Goal: Task Accomplishment & Management: Use online tool/utility

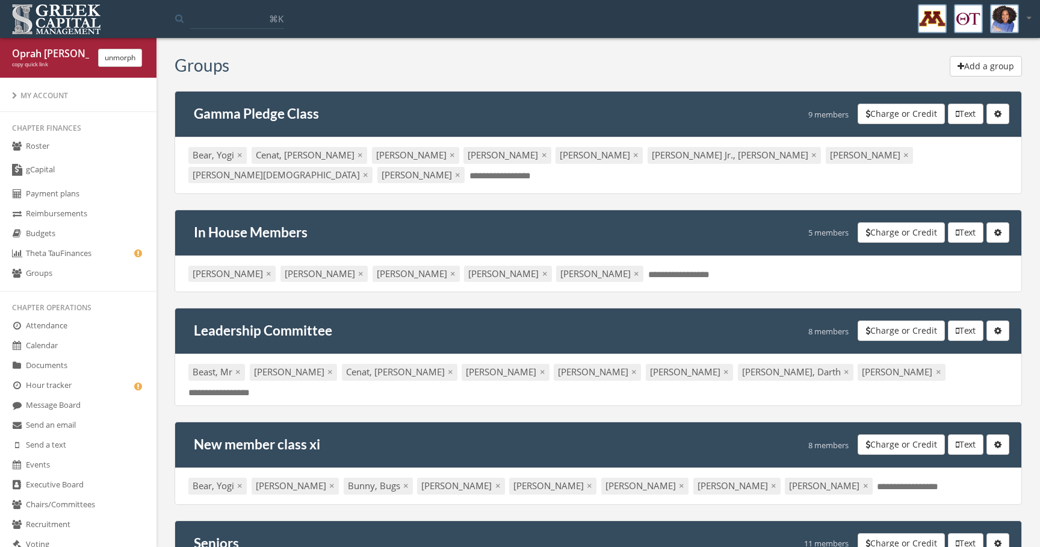
click at [886, 222] on button "Charge or Credit" at bounding box center [901, 232] width 87 height 20
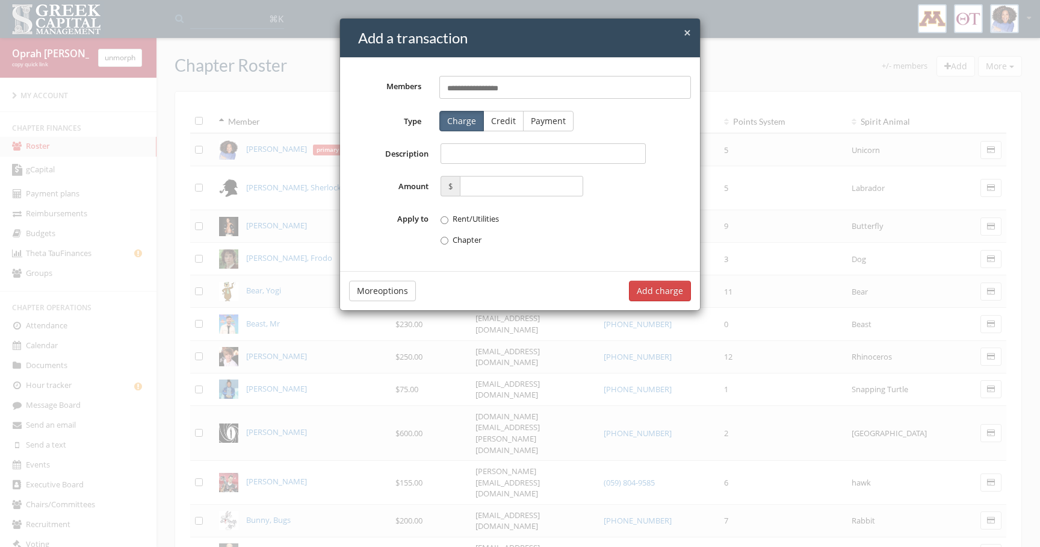
click at [734, 69] on div "× Close Add a transaction Members Select members... Type Charge Credit Payment …" at bounding box center [520, 273] width 1040 height 547
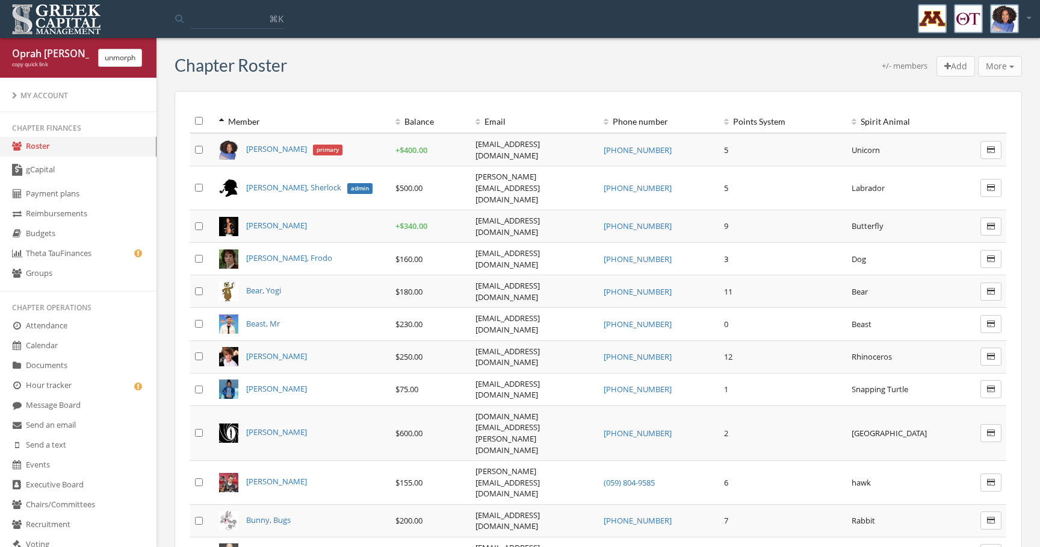
click at [734, 69] on div "+/- members Add More Add transaction to selected Email members Text members Cre…" at bounding box center [654, 67] width 735 height 23
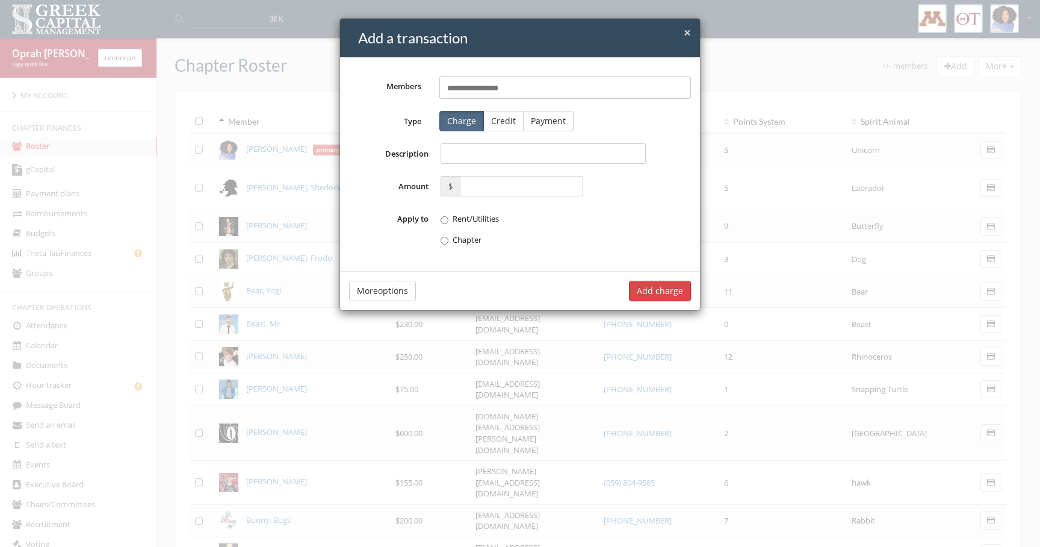
click at [751, 58] on div "× Close Add a transaction Members Select members... Type Charge Credit Payment …" at bounding box center [520, 273] width 1040 height 547
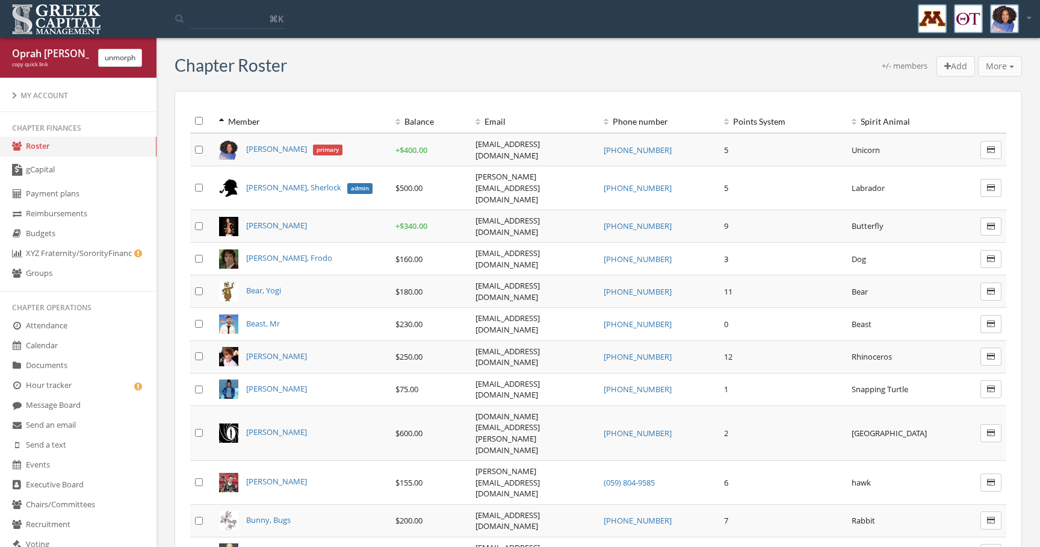
click at [79, 251] on link "XYZ Fraternity/Sorority Finances" at bounding box center [78, 254] width 157 height 20
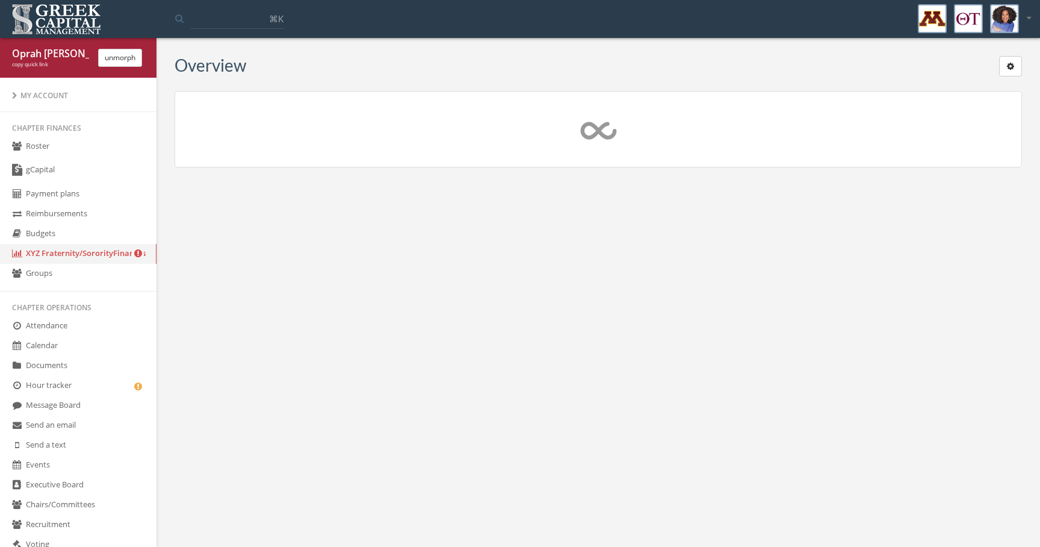
click at [74, 264] on link "XYZ Fraternity/Sorority Finances" at bounding box center [78, 254] width 157 height 20
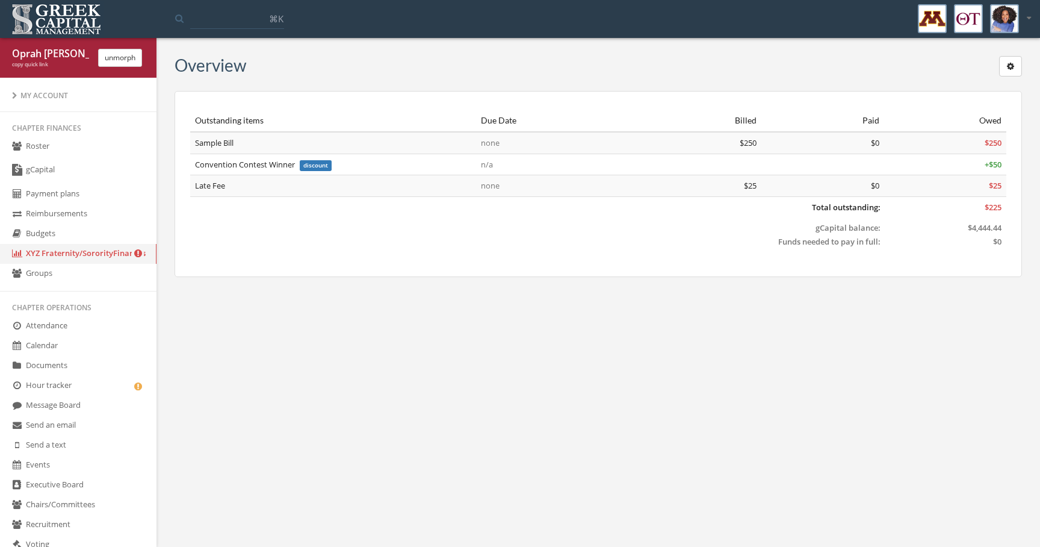
click at [73, 275] on link "Groups" at bounding box center [78, 274] width 157 height 20
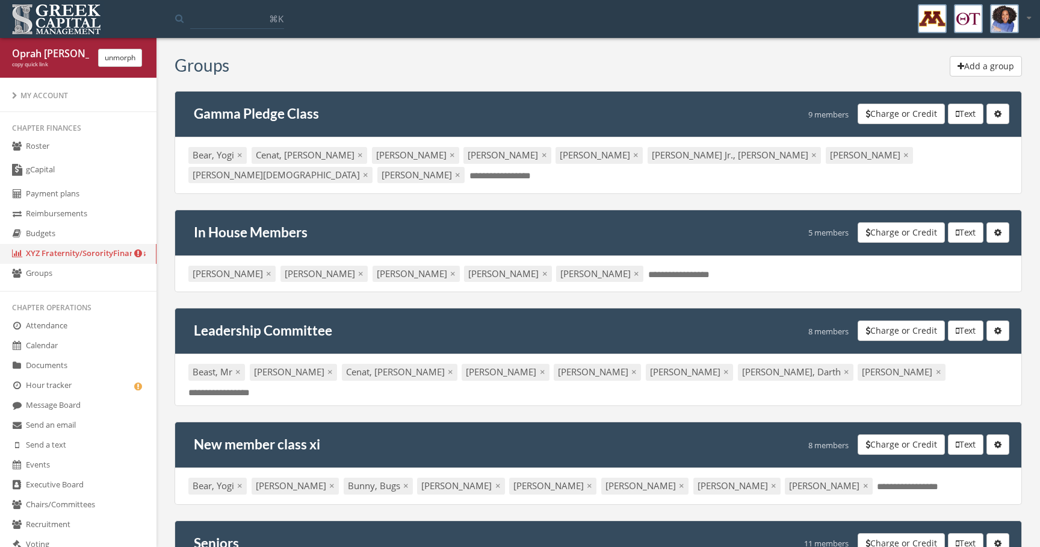
click at [905, 113] on button "Charge or Credit" at bounding box center [901, 114] width 87 height 20
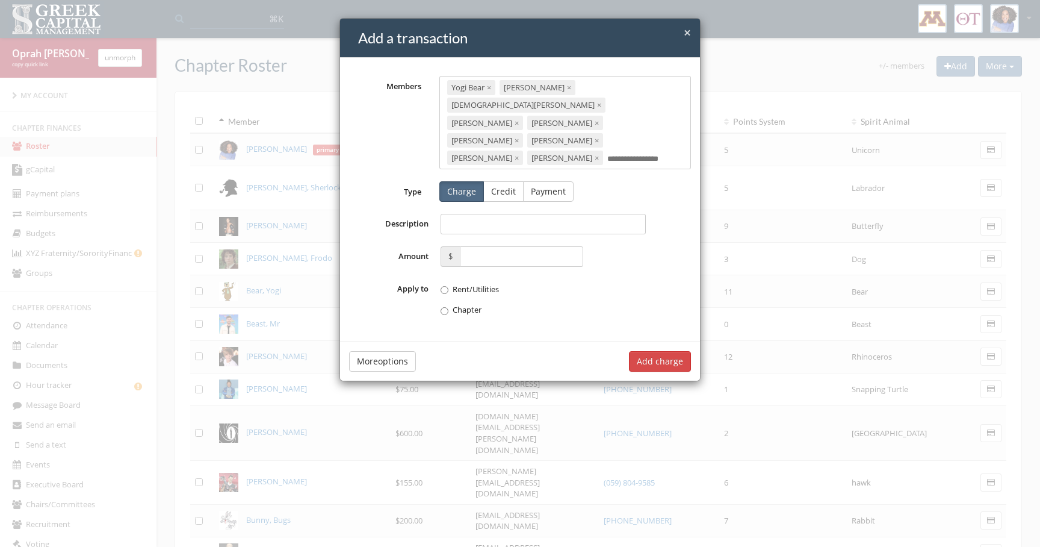
click at [769, 134] on div "× Close Add a transaction Members Yogi Bear × Bob Dylan × Lady Gaga × Stephen C…" at bounding box center [520, 273] width 1040 height 547
